Goal: Task Accomplishment & Management: Use online tool/utility

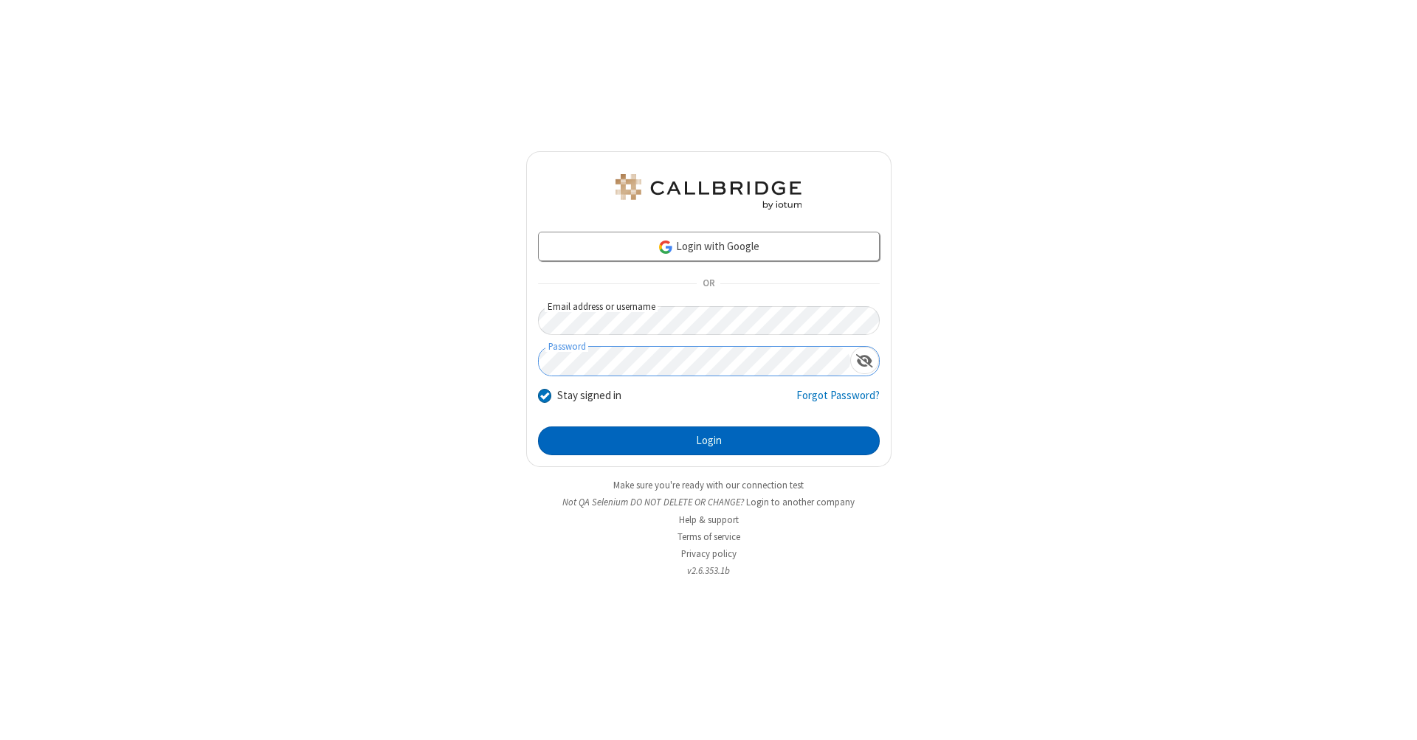
click at [708, 441] on button "Login" at bounding box center [709, 441] width 342 height 30
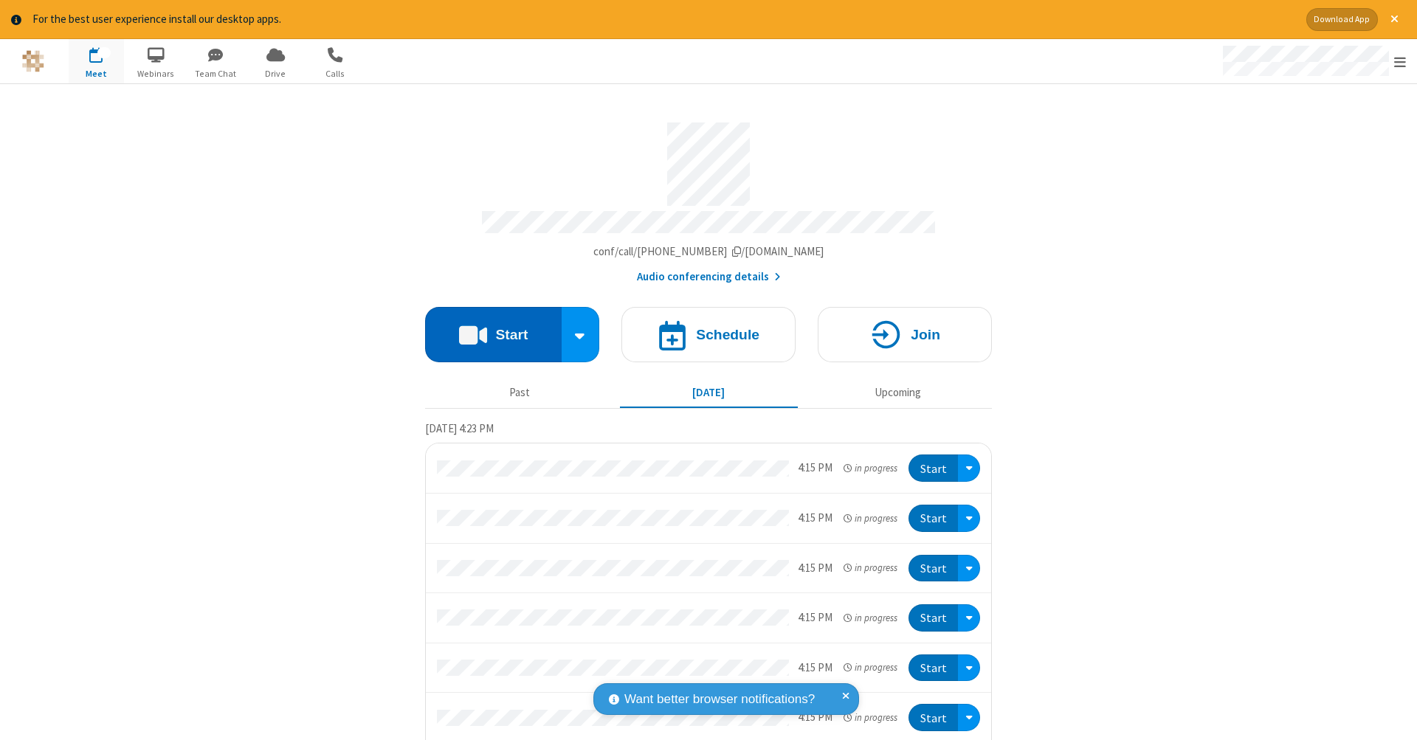
click at [487, 327] on button "Start" at bounding box center [493, 334] width 136 height 55
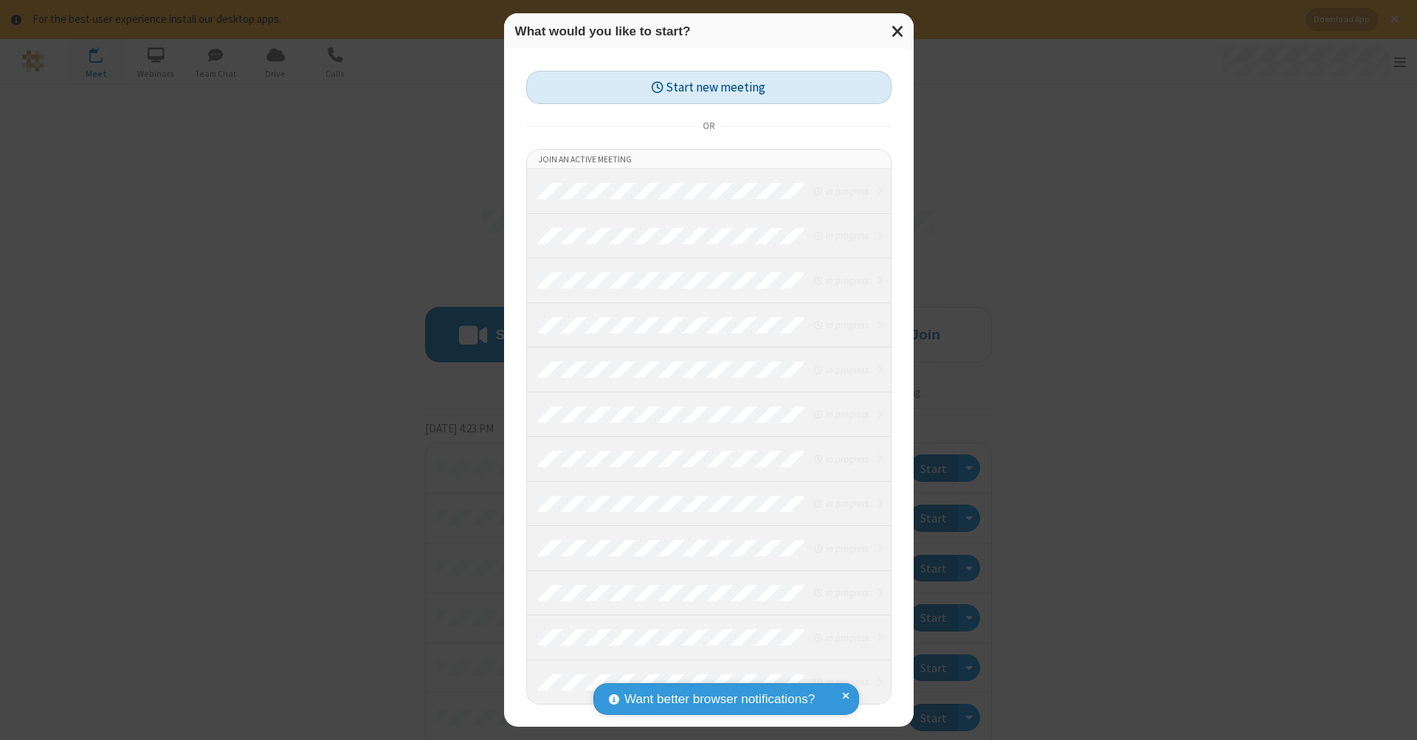
click at [708, 87] on button "Start new meeting" at bounding box center [708, 87] width 365 height 33
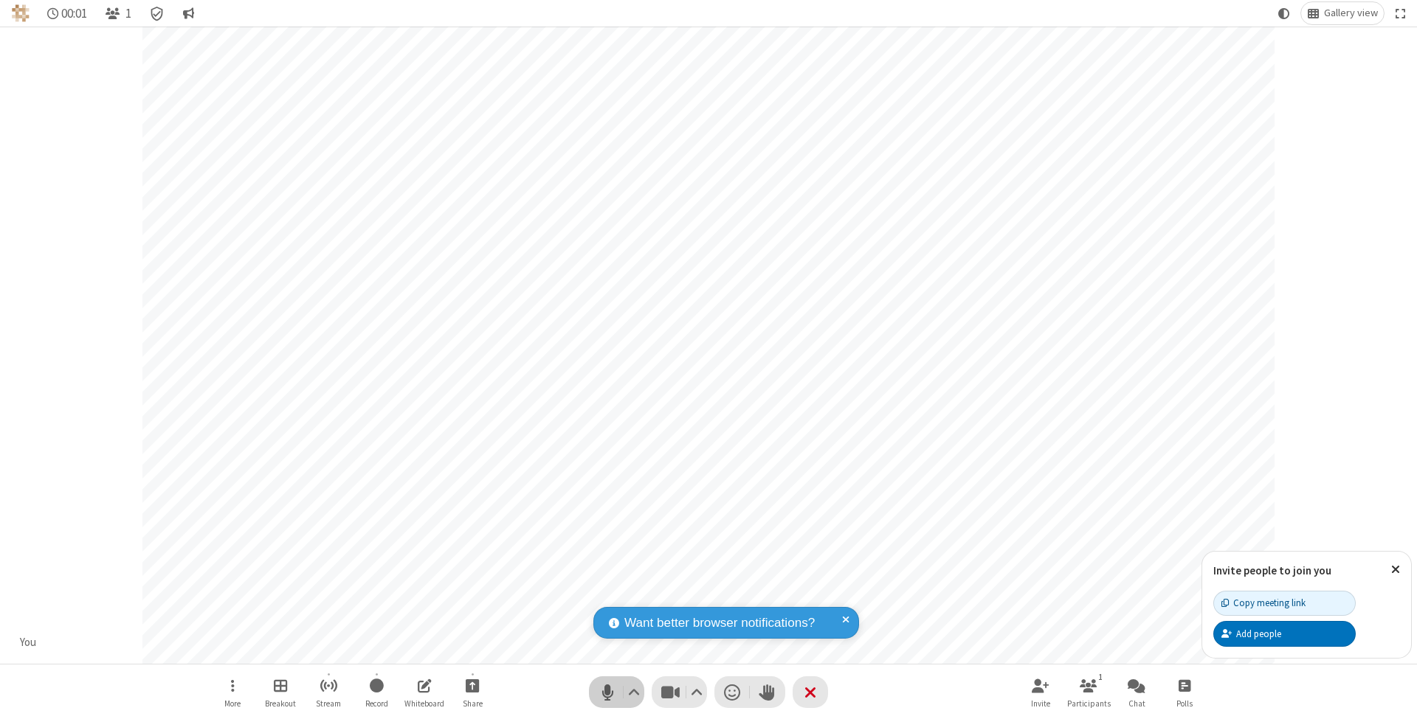
click at [607, 692] on span "Mute (⌘+Shift+A)" at bounding box center [607, 692] width 22 height 21
click at [607, 692] on span "Unmute (⌘+Shift+A)" at bounding box center [607, 692] width 22 height 21
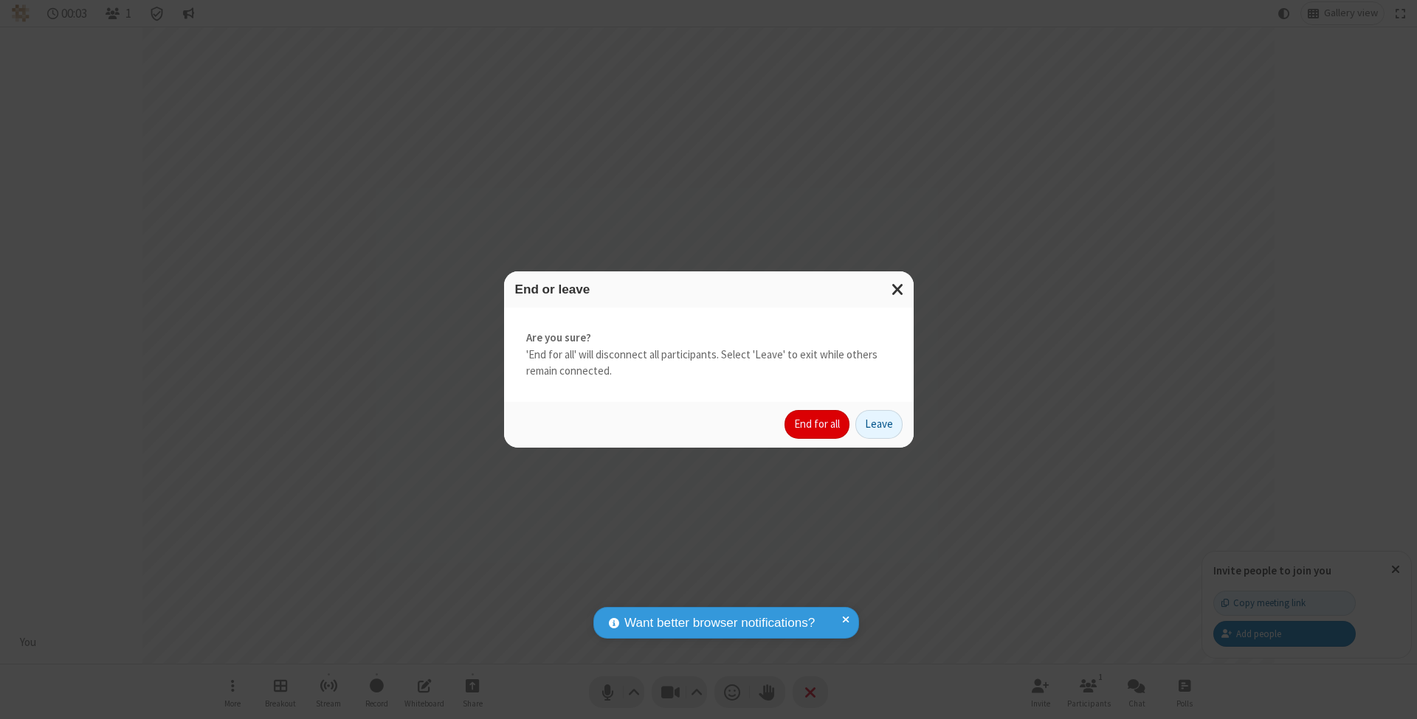
click at [817, 423] on button "End for all" at bounding box center [816, 425] width 65 height 30
